Goal: Information Seeking & Learning: Learn about a topic

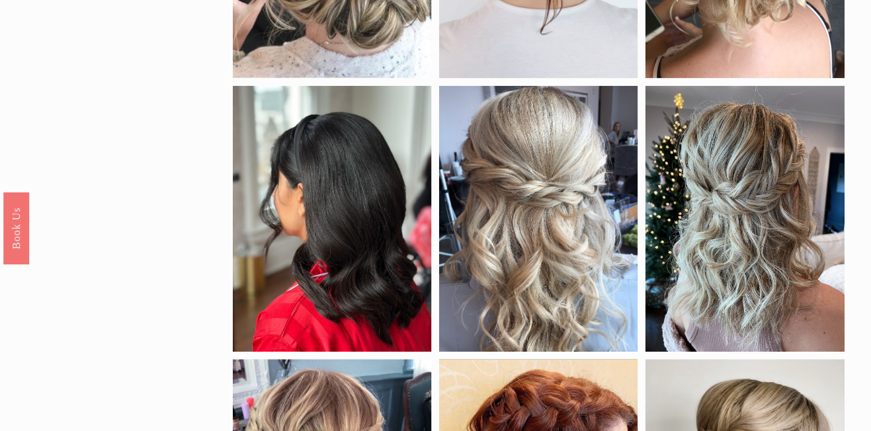
click at [559, 208] on div at bounding box center [538, 219] width 199 height 266
click at [472, 101] on link "Save" at bounding box center [468, 102] width 45 height 19
click at [516, 231] on div at bounding box center [538, 219] width 199 height 266
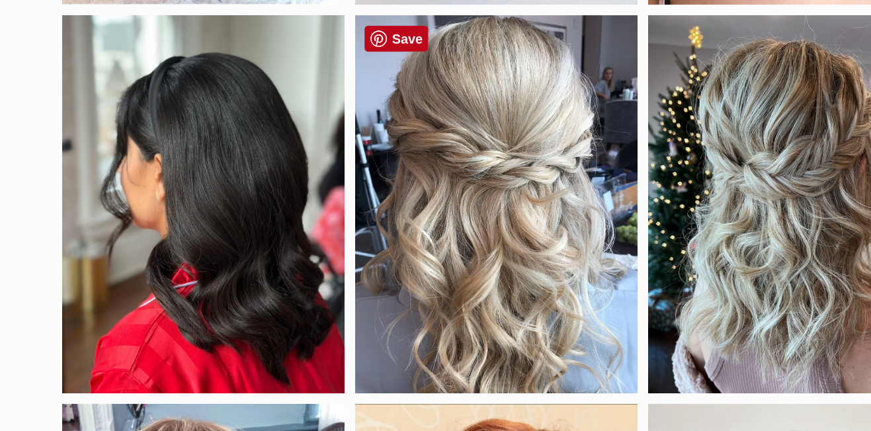
scroll to position [609, 0]
click at [190, 93] on div "by length long hair short hair color black blonde brunette red density fine hai…" at bounding box center [435, 267] width 871 height 1509
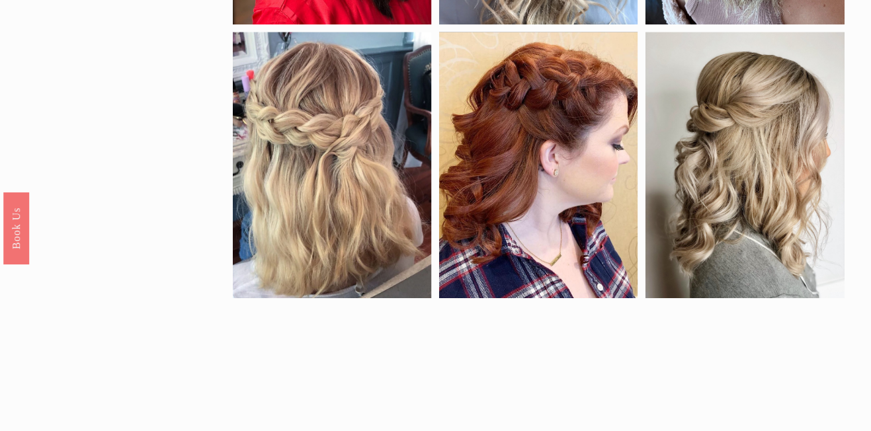
scroll to position [936, 0]
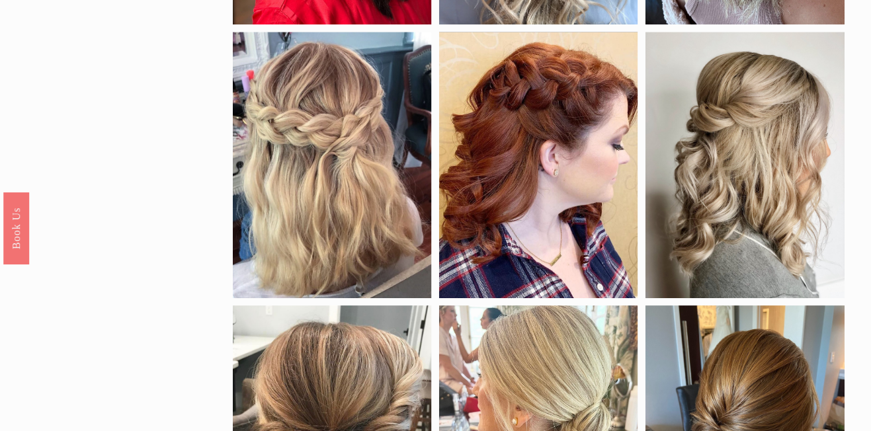
click at [791, 207] on div at bounding box center [744, 165] width 199 height 266
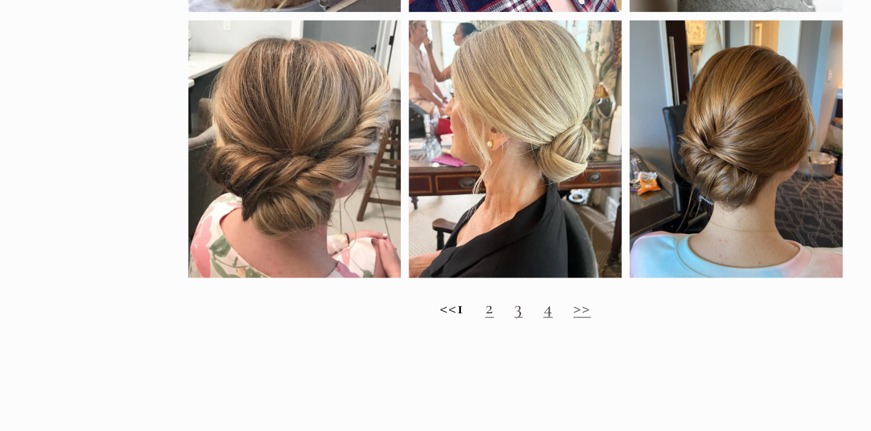
scroll to position [1230, 0]
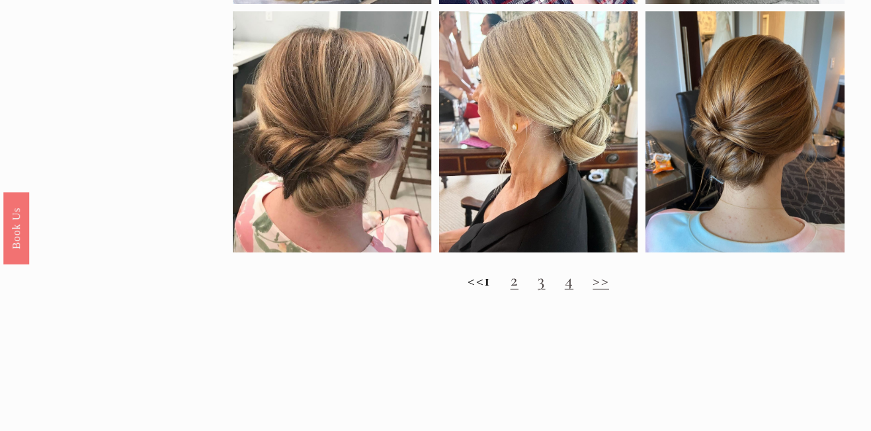
click at [518, 290] on link "2" at bounding box center [514, 280] width 8 height 21
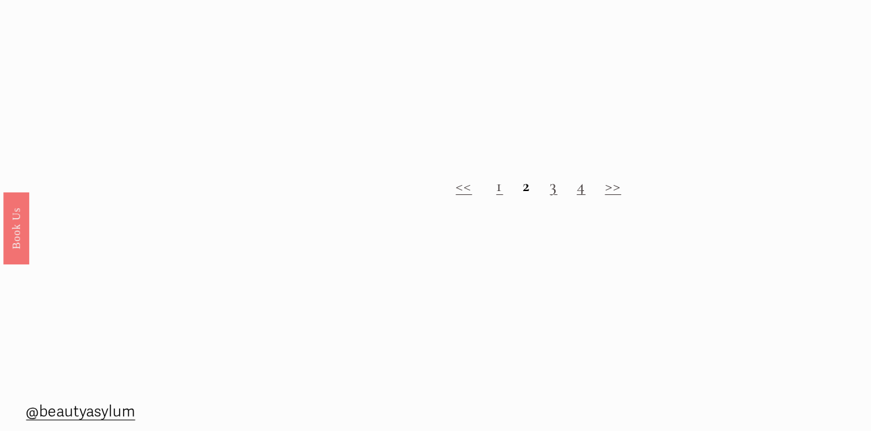
scroll to position [1244, 0]
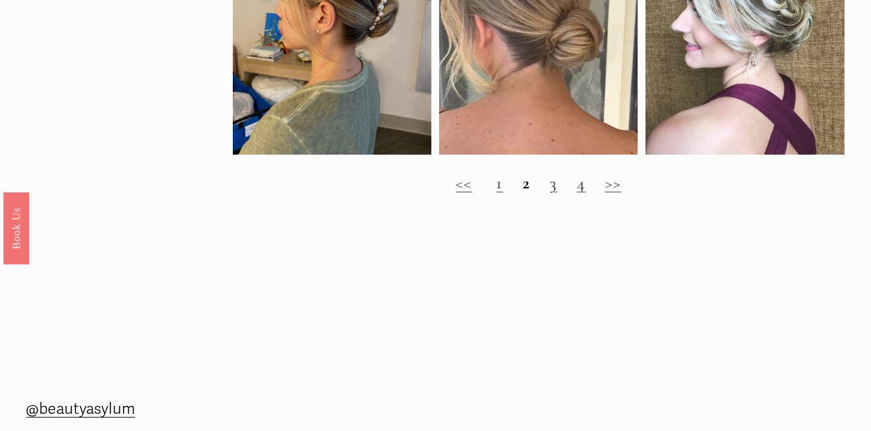
click at [557, 190] on link "3" at bounding box center [553, 183] width 7 height 21
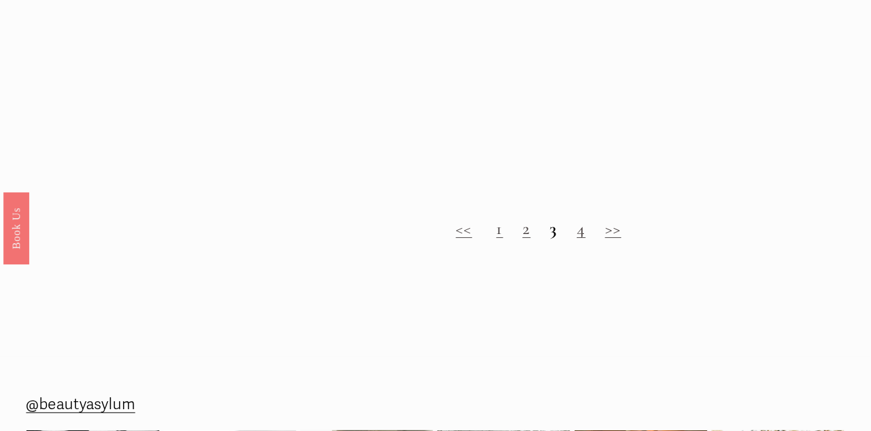
scroll to position [1209, 0]
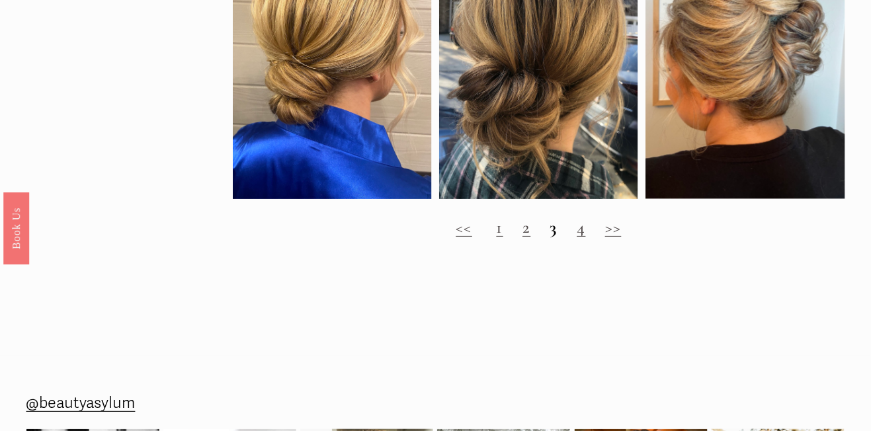
click at [584, 229] on link "4" at bounding box center [581, 227] width 9 height 21
